Goal: Information Seeking & Learning: Learn about a topic

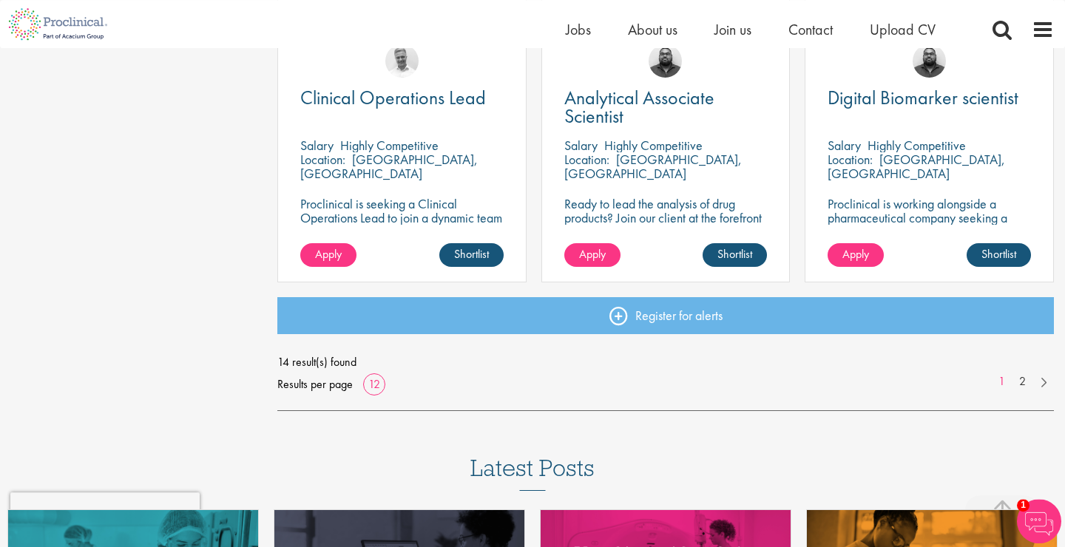
scroll to position [1118, 0]
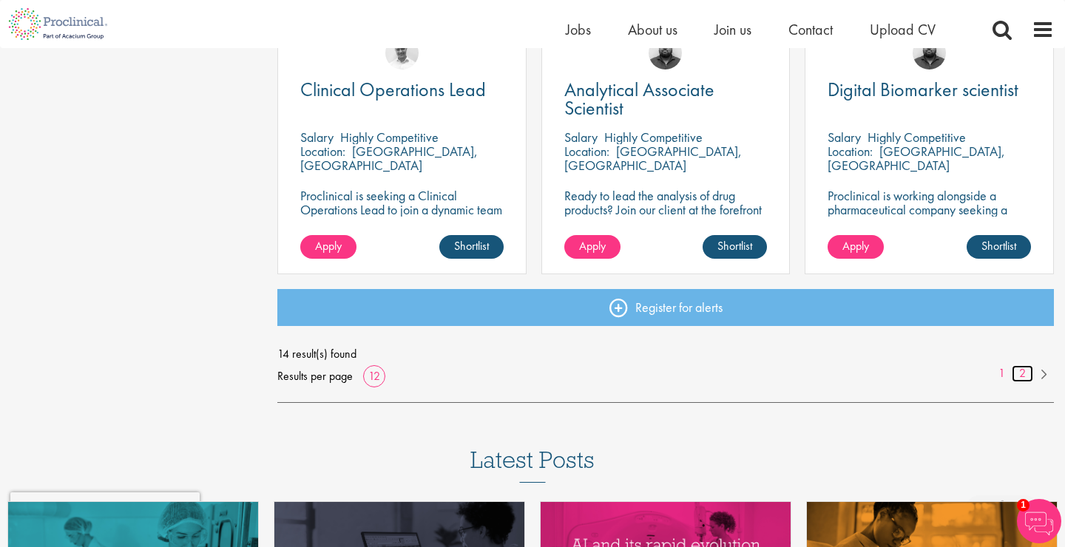
click at [1026, 370] on link "2" at bounding box center [1022, 373] width 21 height 17
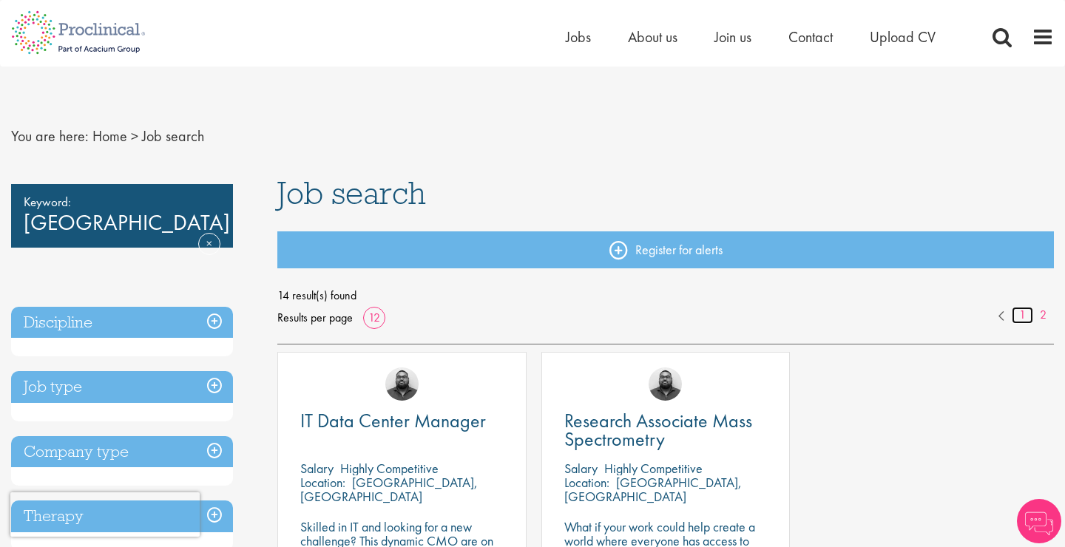
click at [1020, 313] on link "1" at bounding box center [1022, 315] width 21 height 17
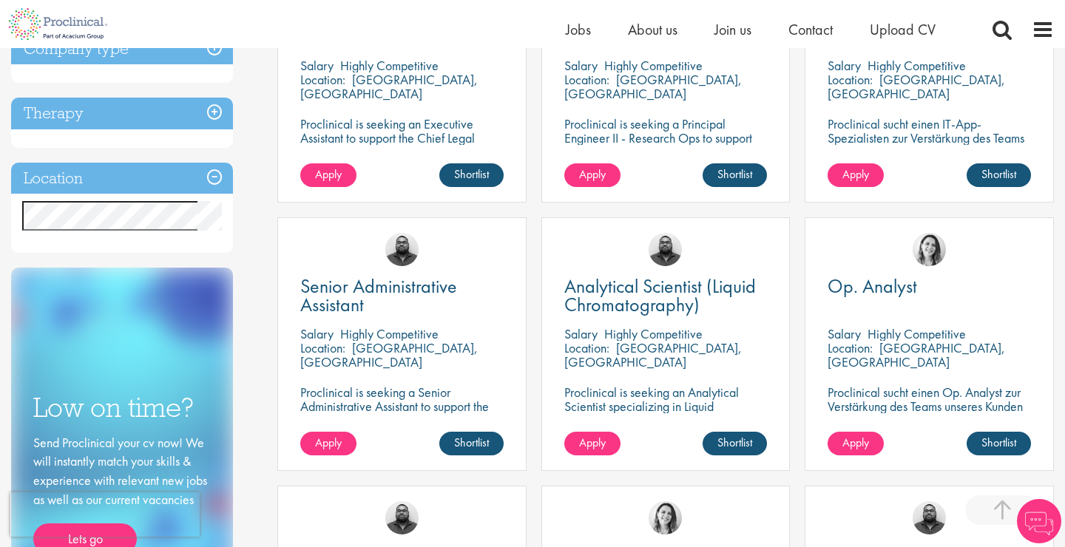
scroll to position [399, 0]
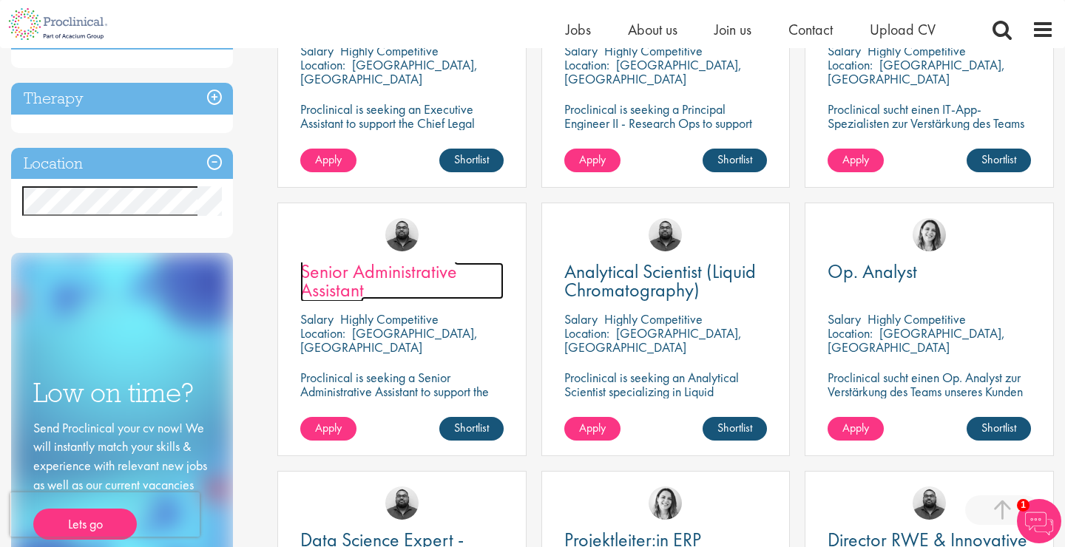
click at [331, 276] on span "Senior Administrative Assistant" at bounding box center [378, 281] width 157 height 44
